Goal: Check status: Check status

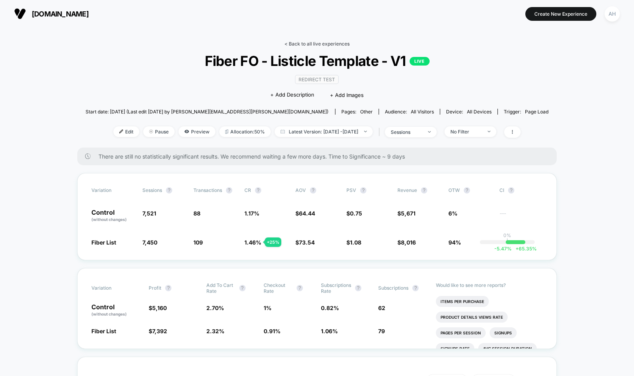
click at [293, 44] on link "< Back to all live experiences" at bounding box center [316, 44] width 65 height 6
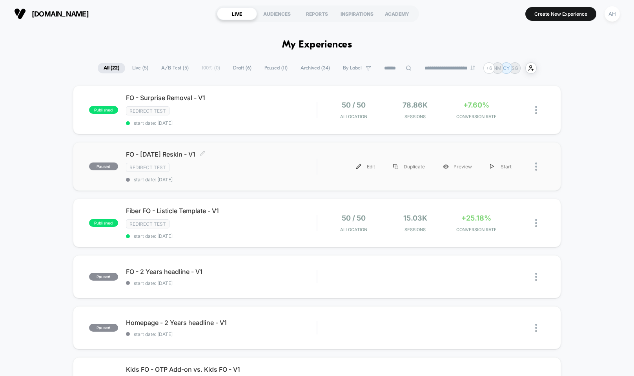
click at [268, 162] on div "FO - [DATE] Reskin - V1 Click to edit experience details Click to edit experien…" at bounding box center [221, 166] width 191 height 32
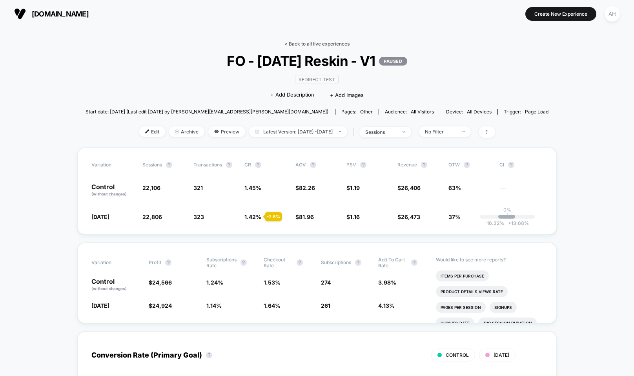
click at [326, 42] on link "< Back to all live experiences" at bounding box center [316, 44] width 65 height 6
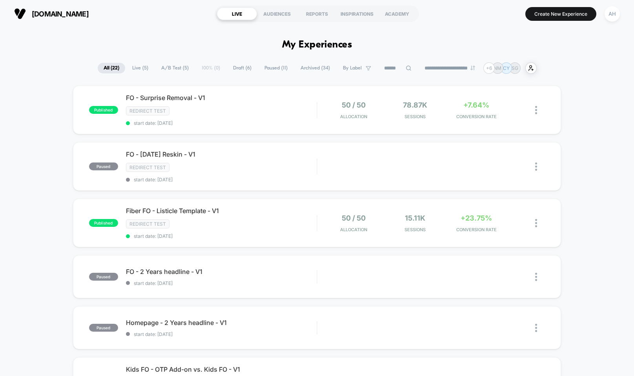
click at [296, 120] on span "start date: [DATE]" at bounding box center [221, 123] width 191 height 6
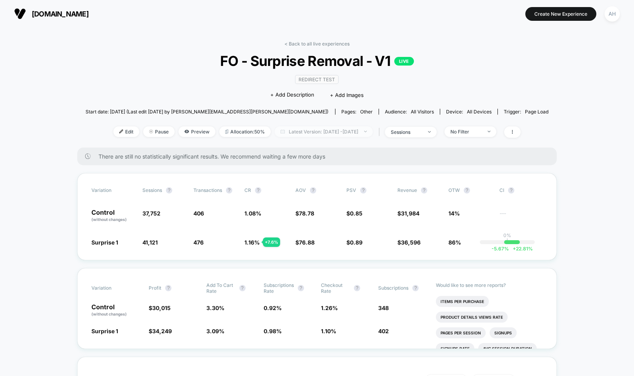
click at [323, 129] on span "Latest Version: [DATE] - [DATE]" at bounding box center [324, 131] width 98 height 11
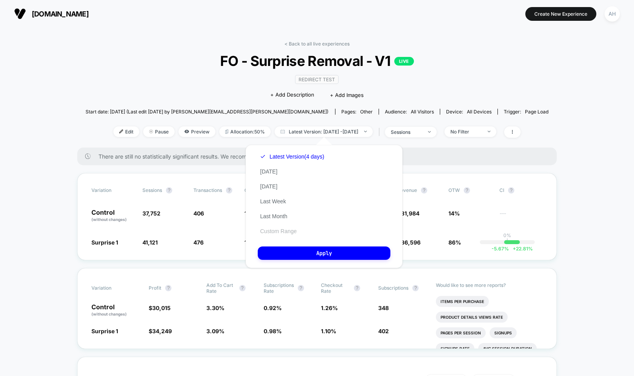
click at [279, 232] on button "Custom Range" at bounding box center [278, 231] width 41 height 7
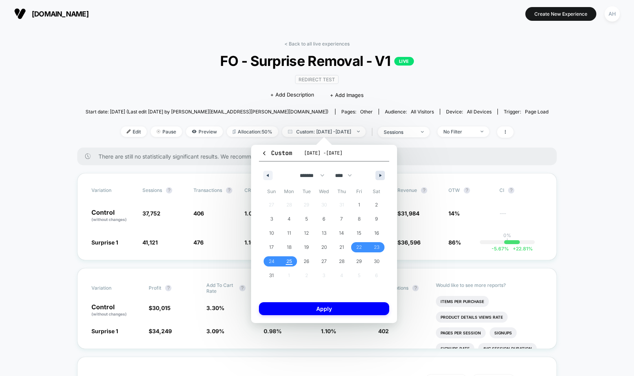
click at [376, 174] on button "button" at bounding box center [380, 175] width 9 height 9
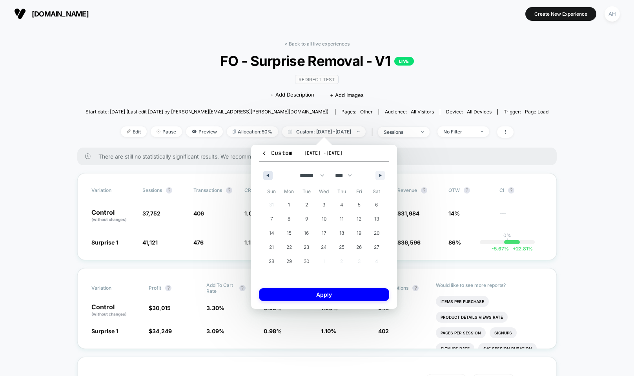
click at [265, 179] on button "button" at bounding box center [267, 175] width 9 height 9
select select "*"
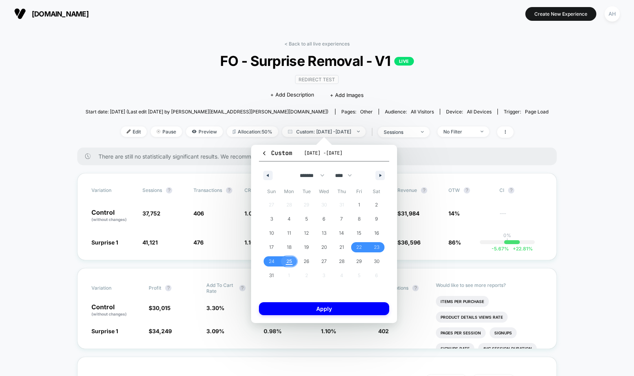
click at [294, 264] on span "25" at bounding box center [290, 261] width 18 height 10
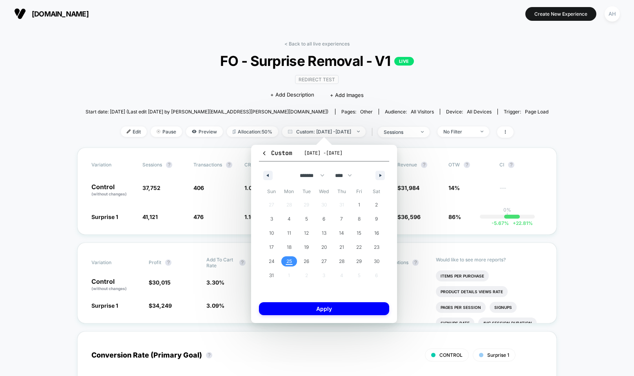
click at [292, 263] on span "25" at bounding box center [290, 261] width 18 height 10
click at [312, 303] on button "Apply" at bounding box center [324, 308] width 130 height 13
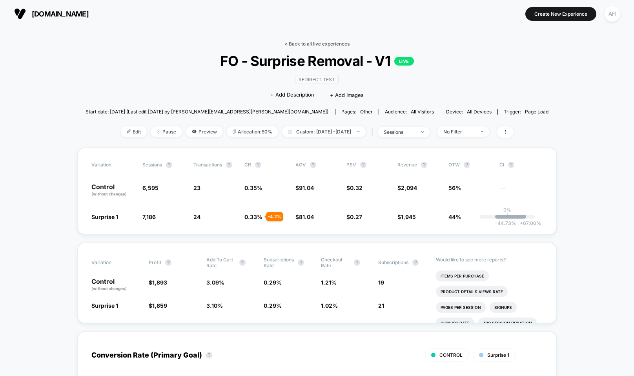
drag, startPoint x: 326, startPoint y: 53, endPoint x: 328, endPoint y: 46, distance: 7.7
click at [326, 53] on span "FO - Surprise Removal - V1 LIVE" at bounding box center [317, 61] width 417 height 16
click at [328, 46] on link "< Back to all live experiences" at bounding box center [316, 44] width 65 height 6
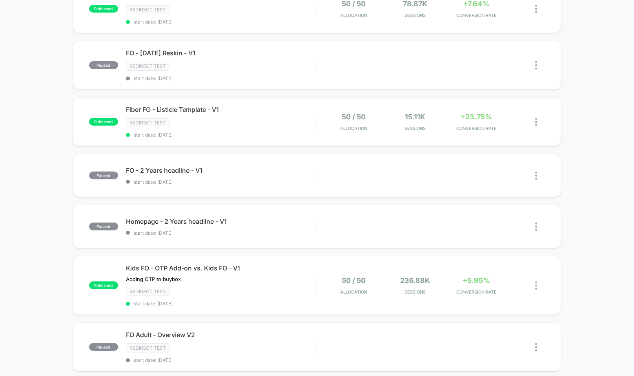
scroll to position [141, 0]
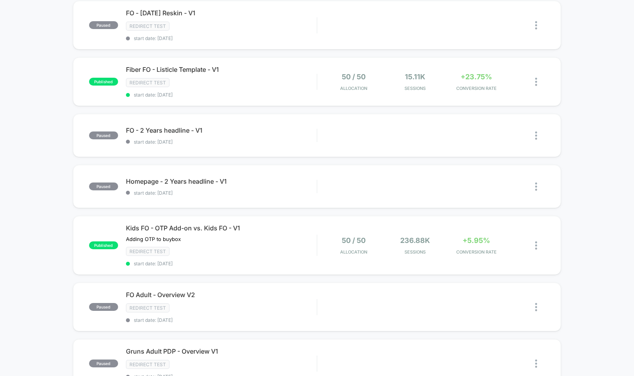
click at [571, 252] on div "published FO - Surprise Removal - V1 Redirect Test start date: [DATE] 50 / 50 A…" at bounding box center [317, 290] width 634 height 692
